Goal: Transaction & Acquisition: Download file/media

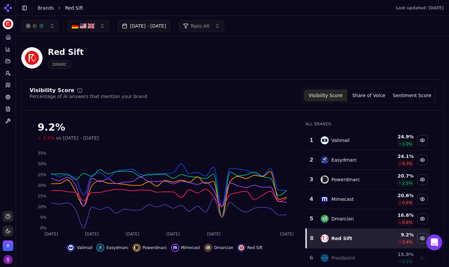
click at [169, 26] on button "[DATE] - [DATE]" at bounding box center [144, 26] width 53 height 12
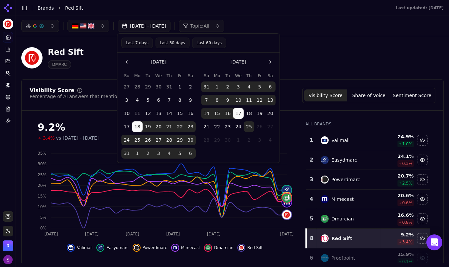
click at [217, 85] on button "1" at bounding box center [217, 86] width 11 height 11
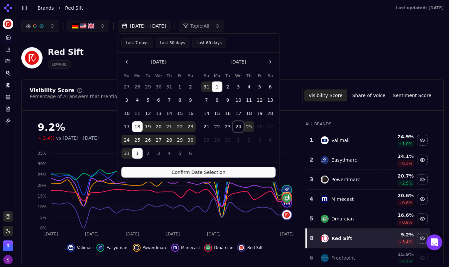
click at [240, 125] on button "24" at bounding box center [238, 126] width 11 height 11
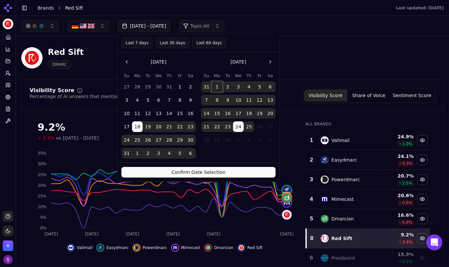
click at [217, 86] on button "1" at bounding box center [217, 86] width 11 height 11
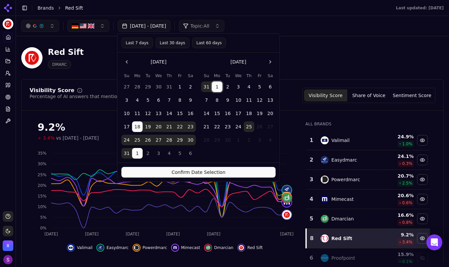
click at [217, 86] on button "1" at bounding box center [217, 86] width 11 height 11
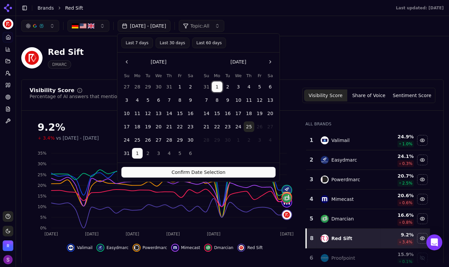
click at [217, 86] on button "1" at bounding box center [217, 86] width 11 height 11
click at [138, 155] on button "1" at bounding box center [137, 153] width 11 height 11
click at [237, 128] on button "24" at bounding box center [238, 126] width 11 height 11
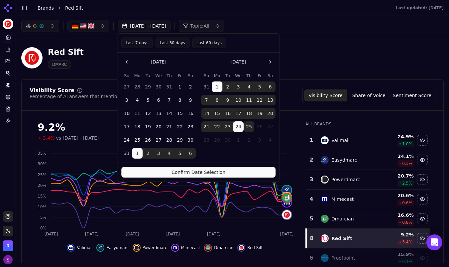
click at [200, 170] on button "Confirm Date Selection" at bounding box center [198, 172] width 154 height 11
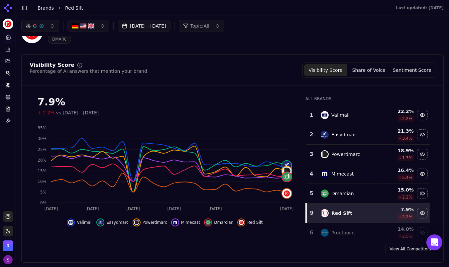
scroll to position [21, 0]
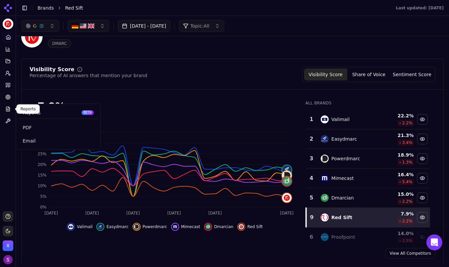
click at [9, 110] on icon at bounding box center [7, 108] width 5 height 5
click at [31, 127] on span "PDF" at bounding box center [58, 127] width 71 height 7
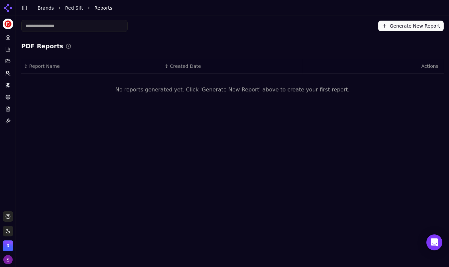
click at [415, 25] on button "Generate New Report" at bounding box center [410, 26] width 65 height 11
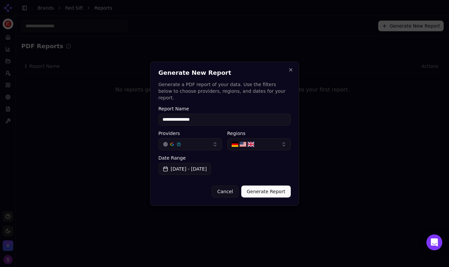
type input "**********"
click at [274, 186] on button "Generate Report" at bounding box center [265, 191] width 49 height 12
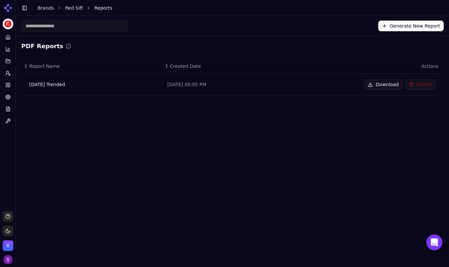
click at [385, 83] on button "Download" at bounding box center [383, 84] width 39 height 11
